Goal: Task Accomplishment & Management: Manage account settings

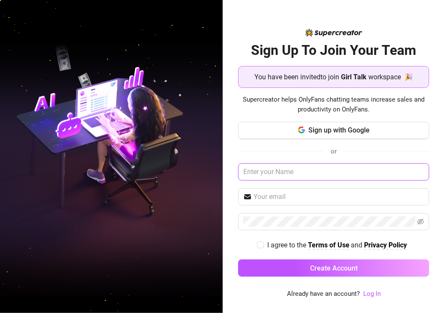
click at [284, 172] on input "text" at bounding box center [333, 171] width 191 height 17
click at [260, 245] on input "I agree to the Terms of Use and Privacy Policy" at bounding box center [260, 244] width 6 height 6
checkbox input "true"
click at [377, 293] on link "Log In" at bounding box center [372, 293] width 18 height 8
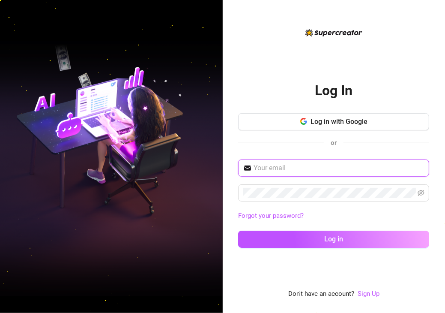
click at [304, 170] on input "text" at bounding box center [339, 168] width 170 height 10
paste input "rigby.assistant@gmail.com"
type input "rigby.assistant@gmail.com"
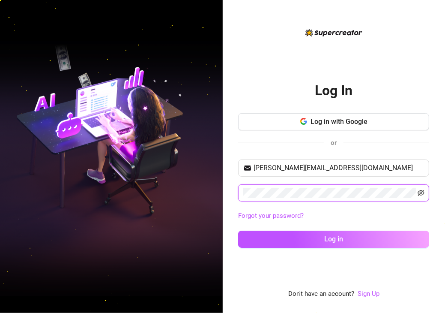
click at [420, 194] on icon "eye-invisible" at bounding box center [421, 193] width 7 height 6
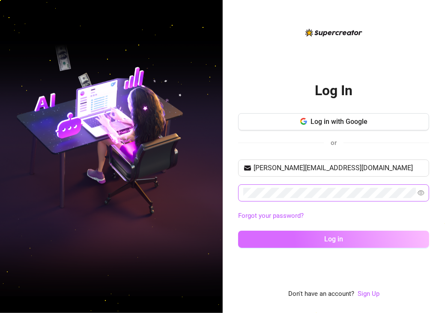
click at [331, 240] on span "Log in" at bounding box center [333, 239] width 19 height 8
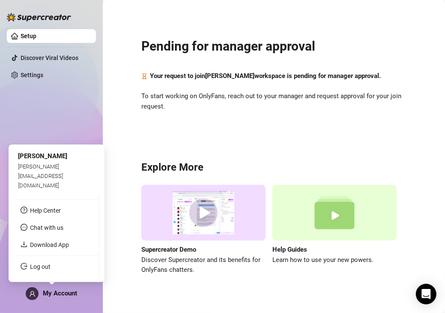
click at [72, 297] on div "My Account" at bounding box center [51, 293] width 51 height 13
click at [48, 268] on link "Log out" at bounding box center [40, 266] width 21 height 7
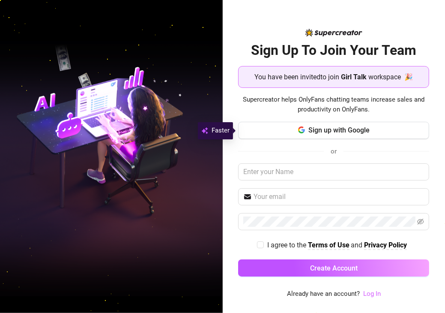
click at [367, 293] on link "Log In" at bounding box center [372, 293] width 18 height 8
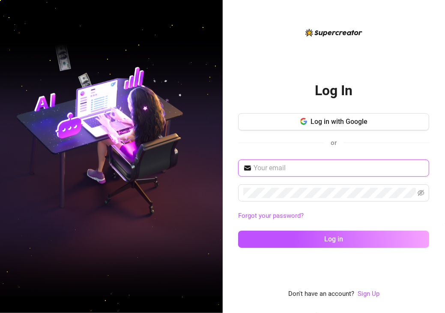
click at [343, 167] on input "text" at bounding box center [339, 168] width 170 height 10
paste input "[PERSON_NAME][EMAIL_ADDRESS][DOMAIN_NAME]"
type input "[PERSON_NAME][EMAIL_ADDRESS][DOMAIN_NAME]"
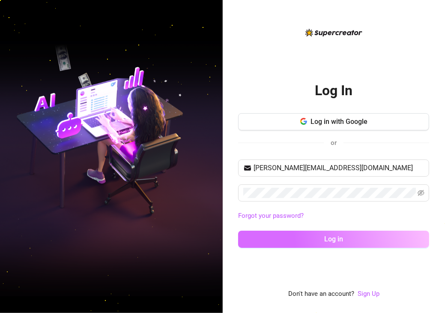
click at [316, 237] on button "Log in" at bounding box center [333, 238] width 191 height 17
